Goal: Information Seeking & Learning: Learn about a topic

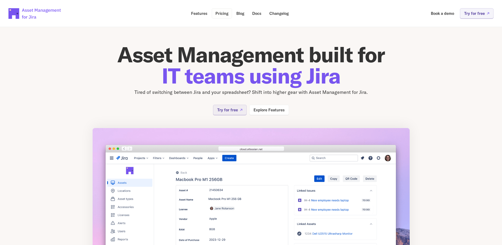
click at [215, 13] on p "Pricing" at bounding box center [221, 13] width 13 height 4
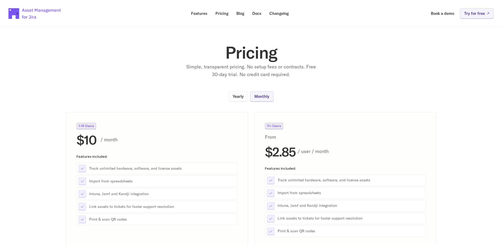
click at [233, 98] on p "Yearly" at bounding box center [238, 96] width 11 height 4
click at [259, 13] on p "Docs" at bounding box center [256, 13] width 9 height 4
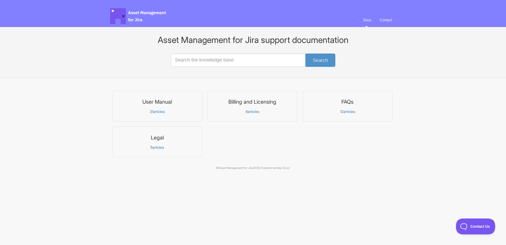
click at [168, 110] on p "31 articles" at bounding box center [157, 111] width 83 height 5
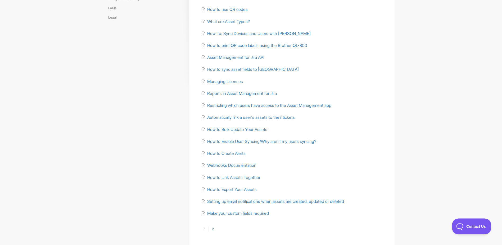
scroll to position [104, 0]
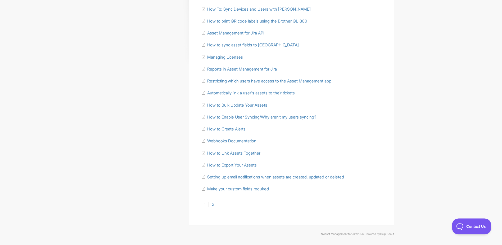
click at [215, 204] on link "2" at bounding box center [213, 204] width 8 height 5
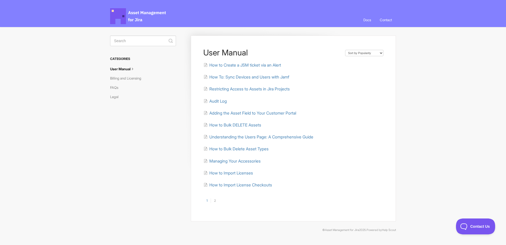
click at [209, 200] on link "1" at bounding box center [206, 200] width 7 height 5
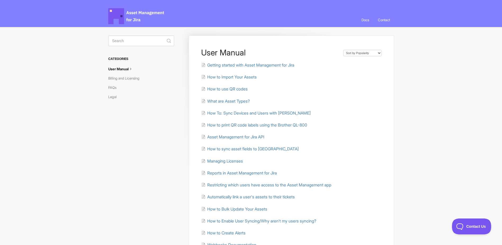
click at [132, 19] on span "Asset Management for Jira Docs" at bounding box center [136, 16] width 57 height 16
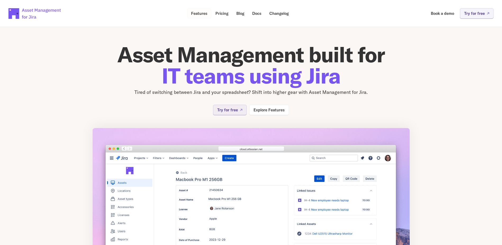
click at [196, 13] on p "Features" at bounding box center [199, 13] width 16 height 4
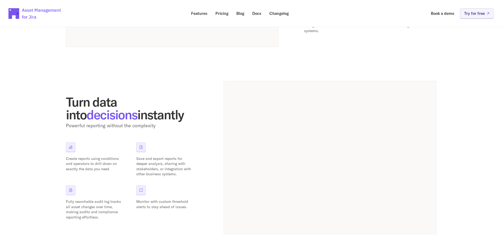
scroll to position [318, 0]
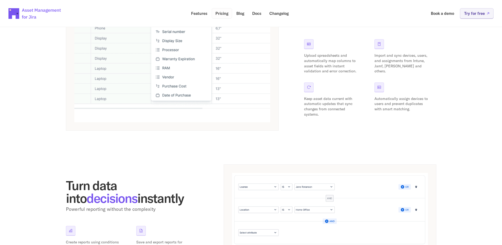
click at [221, 16] on link "Pricing" at bounding box center [222, 13] width 20 height 10
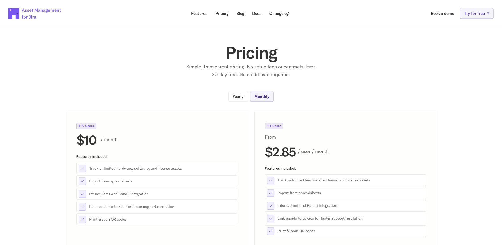
click at [237, 97] on p "Yearly" at bounding box center [238, 96] width 11 height 4
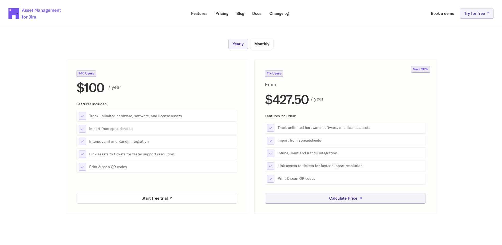
scroll to position [53, 0]
click at [341, 196] on p "Calculate Price" at bounding box center [343, 197] width 28 height 4
